Goal: Information Seeking & Learning: Learn about a topic

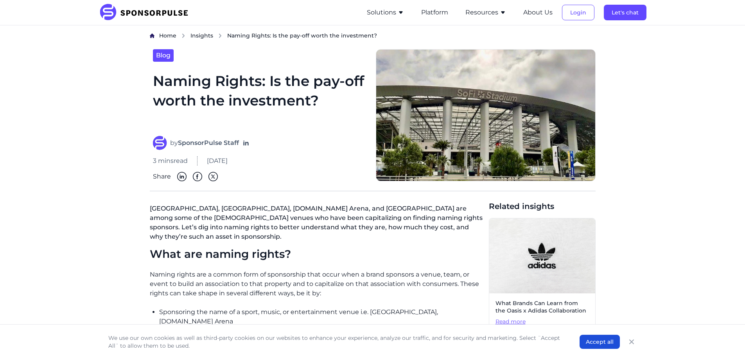
click at [491, 11] on button "Resources" at bounding box center [485, 12] width 41 height 9
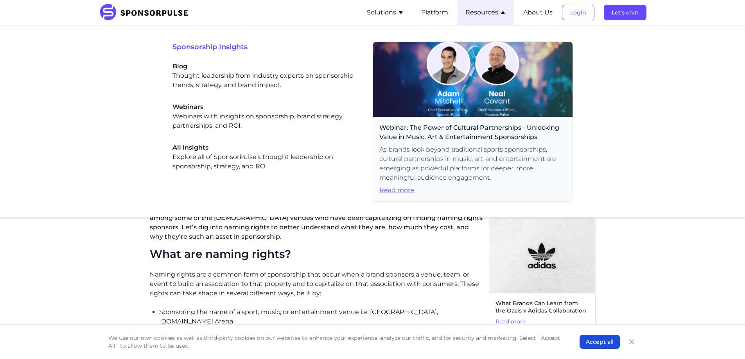
click at [388, 14] on button "Solutions" at bounding box center [385, 12] width 37 height 9
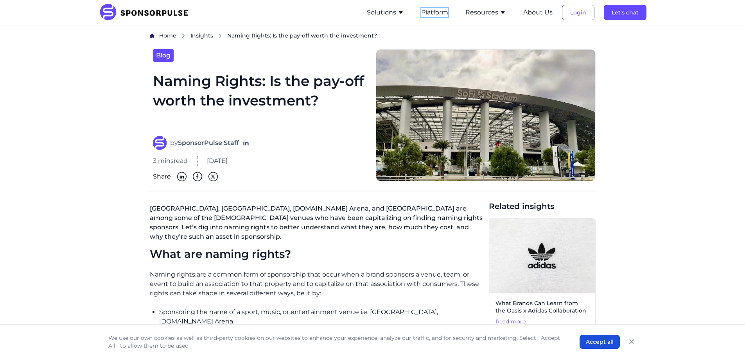
click at [433, 12] on button "Platform" at bounding box center [434, 12] width 27 height 9
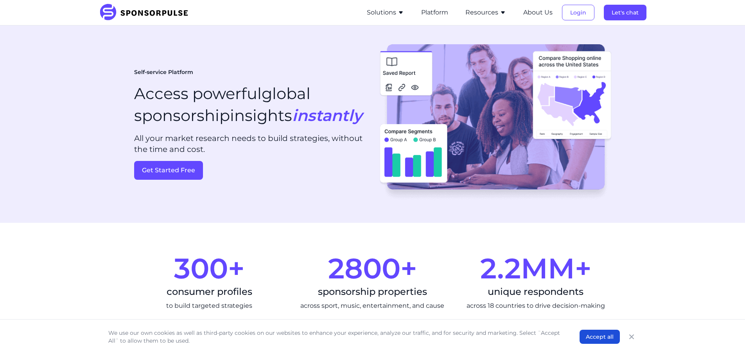
click at [490, 11] on button "Resources" at bounding box center [485, 12] width 41 height 9
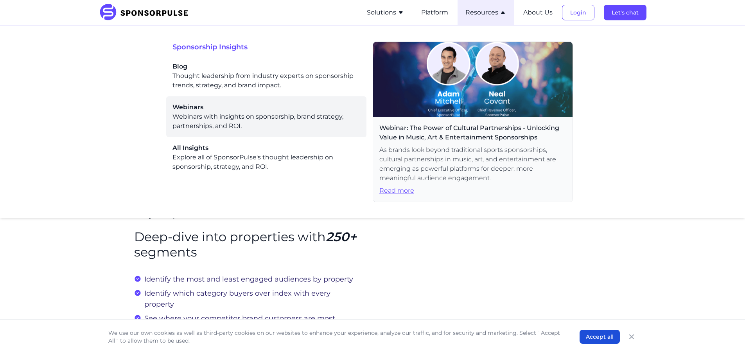
scroll to position [743, 0]
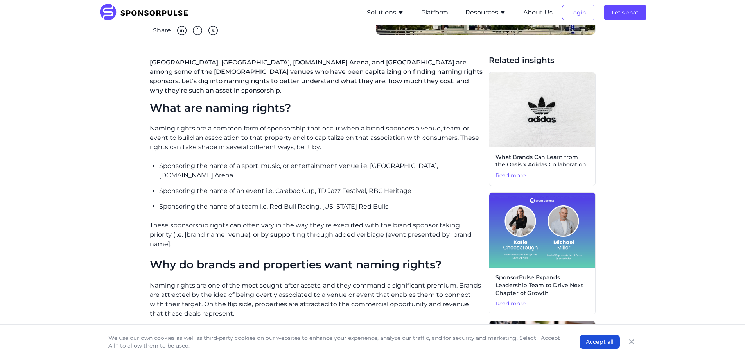
scroll to position [156, 0]
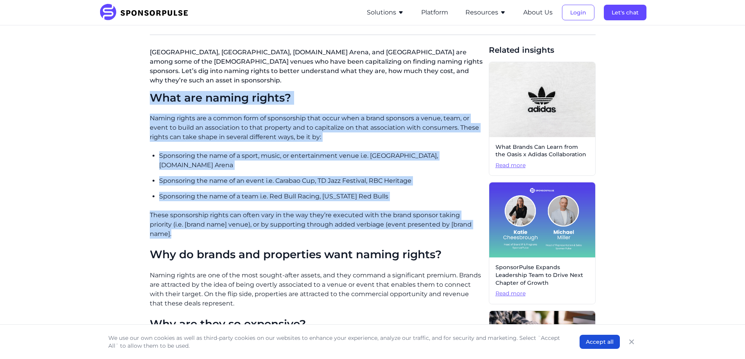
drag, startPoint x: 149, startPoint y: 98, endPoint x: 472, endPoint y: 221, distance: 345.9
copy div "What are naming rights? Naming rights are a common form of sponsorship that occ…"
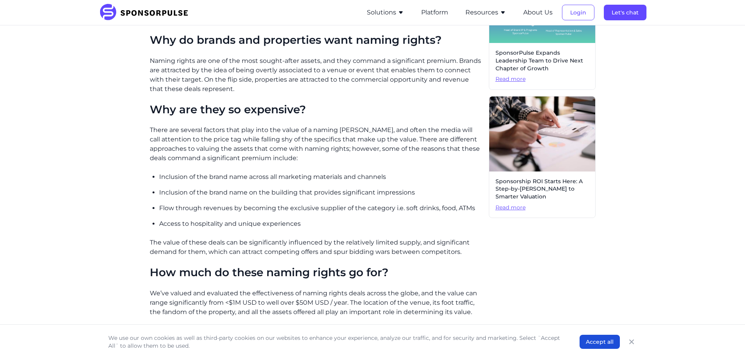
scroll to position [352, 0]
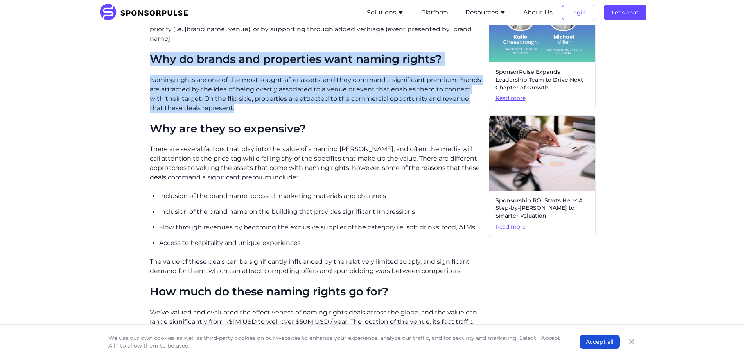
drag, startPoint x: 151, startPoint y: 40, endPoint x: 221, endPoint y: 92, distance: 88.0
copy div "Why do brands and properties want naming rights? Naming rights are one of the m…"
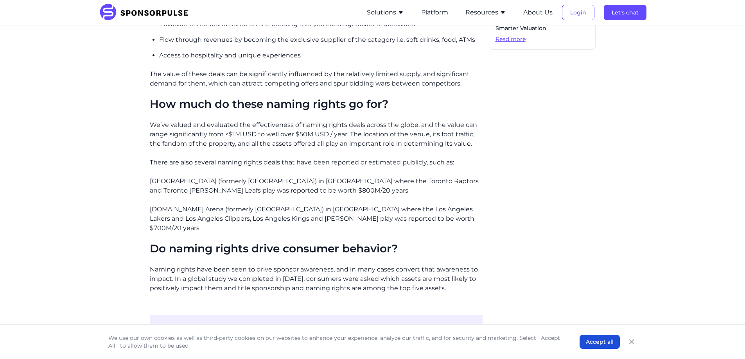
scroll to position [548, 0]
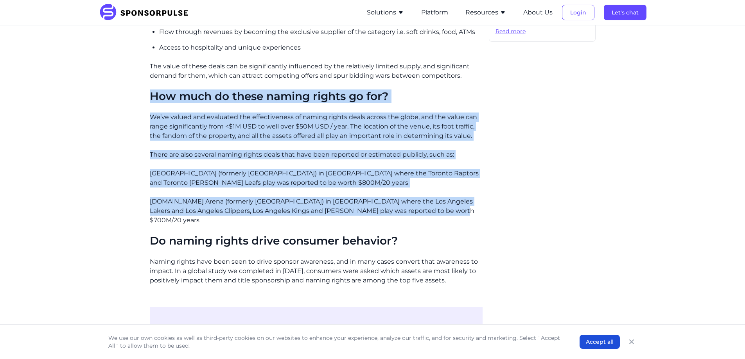
drag, startPoint x: 150, startPoint y: 77, endPoint x: 442, endPoint y: 197, distance: 315.9
click at [442, 197] on div "What are naming rights? Naming rights are a common form of sponsorship that occ…" at bounding box center [316, 333] width 333 height 1267
copy div "How much do these naming rights go for? We’ve valued and evaluated the effectiv…"
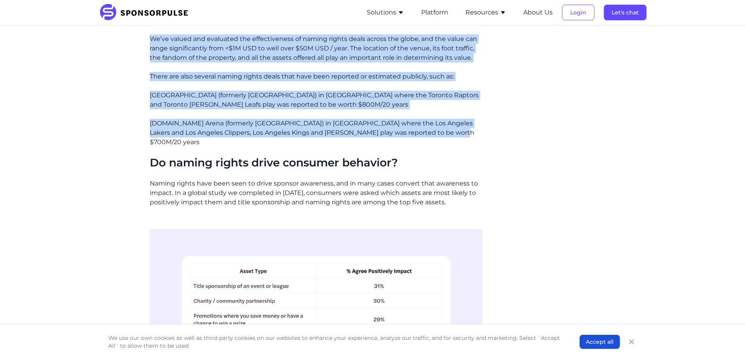
scroll to position [704, 0]
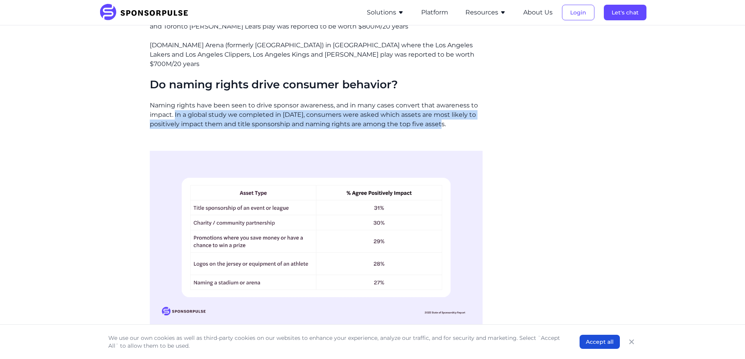
drag, startPoint x: 175, startPoint y: 87, endPoint x: 466, endPoint y: 104, distance: 291.1
click at [466, 104] on div "What are naming rights? Naming rights are a common form of sponsorship that occ…" at bounding box center [316, 177] width 333 height 1267
copy p "In a global study we completed in [DATE], consumers were asked which assets are…"
